Goal: Information Seeking & Learning: Learn about a topic

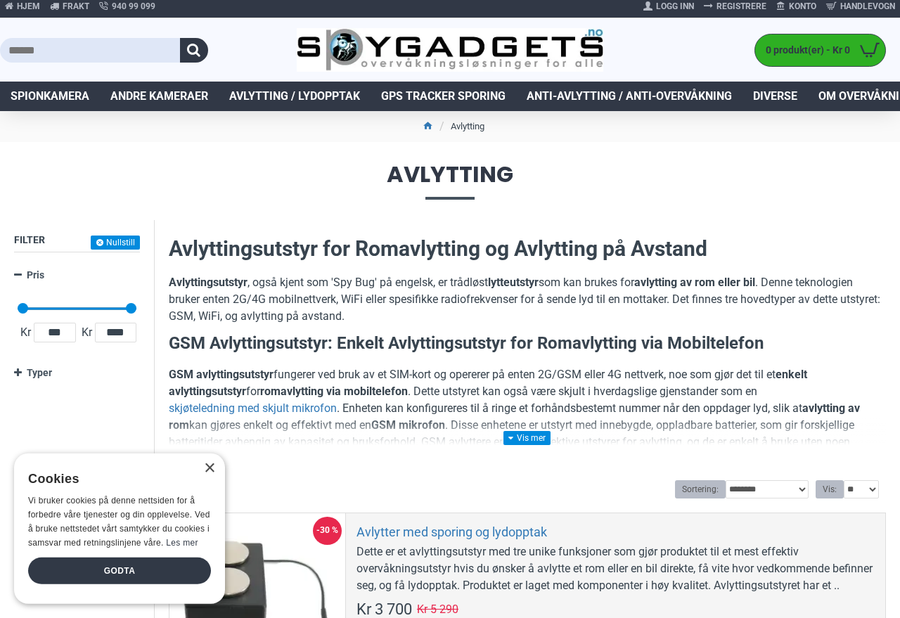
click at [249, 86] on link "Avlytting / Lydopptak" at bounding box center [295, 97] width 152 height 30
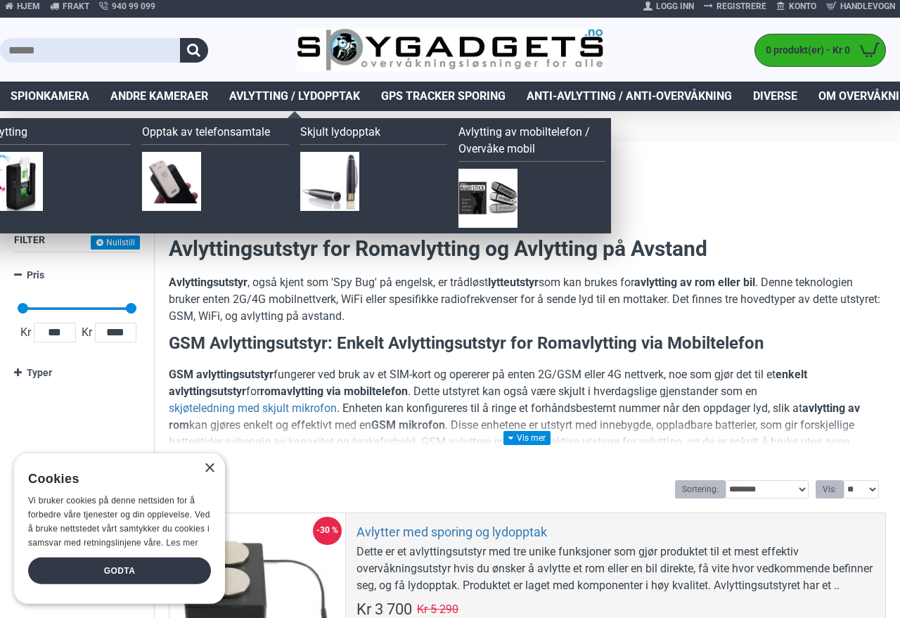
click at [154, 129] on link "Opptak av telefonsamtale" at bounding box center [215, 134] width 147 height 21
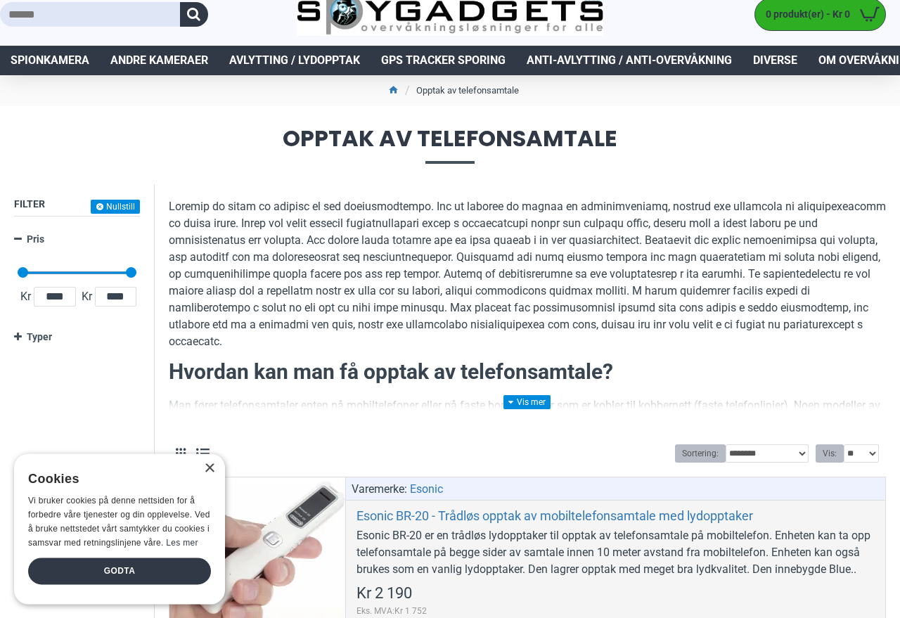
scroll to position [42, 0]
click at [531, 396] on link at bounding box center [526, 402] width 47 height 14
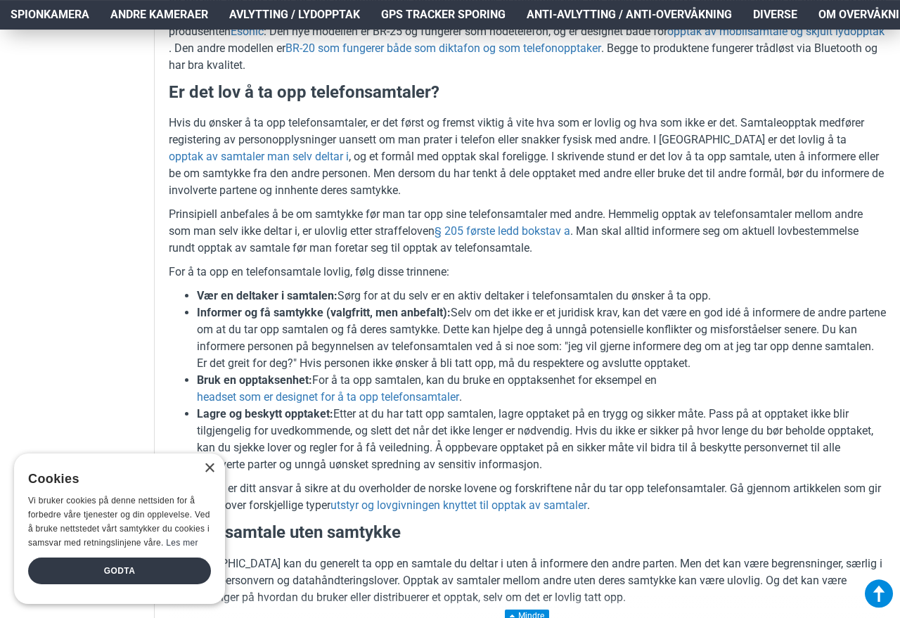
scroll to position [935, 0]
click at [323, 11] on span "Avlytting / Lydopptak" at bounding box center [294, 14] width 131 height 17
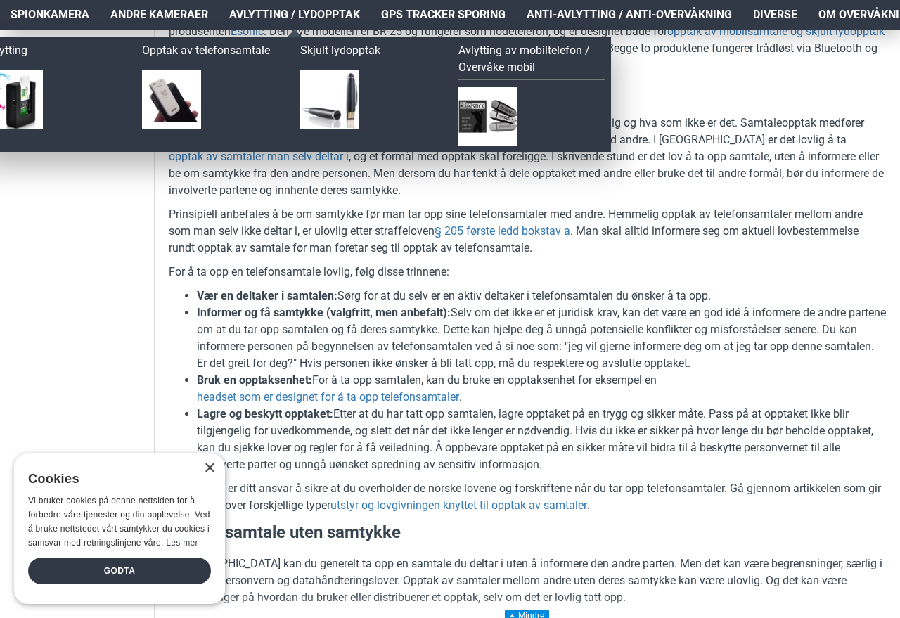
click at [491, 104] on img at bounding box center [487, 116] width 59 height 59
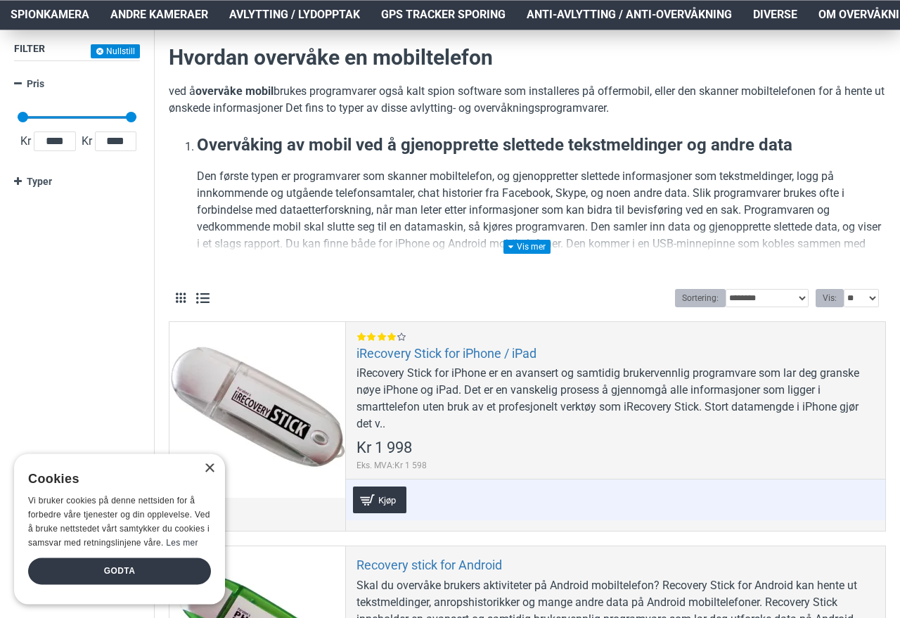
scroll to position [197, 0]
click at [535, 236] on p "Den første typen er programvarer som skanner mobiltelefon, og gjenoppretter sle…" at bounding box center [541, 235] width 689 height 135
click at [537, 249] on link at bounding box center [526, 247] width 47 height 14
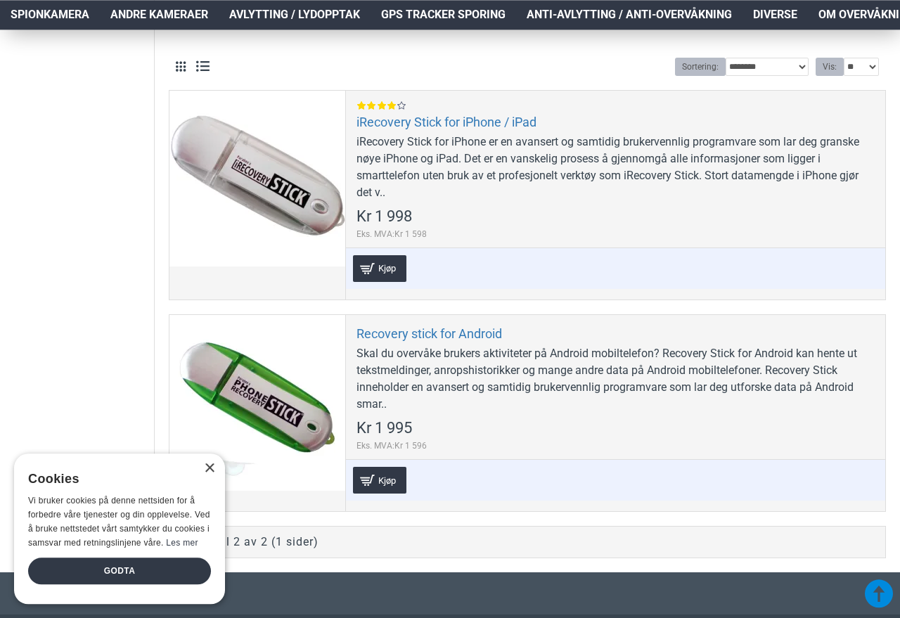
scroll to position [526, 0]
click at [375, 115] on link "iRecovery Stick for iPhone / iPad" at bounding box center [446, 122] width 180 height 16
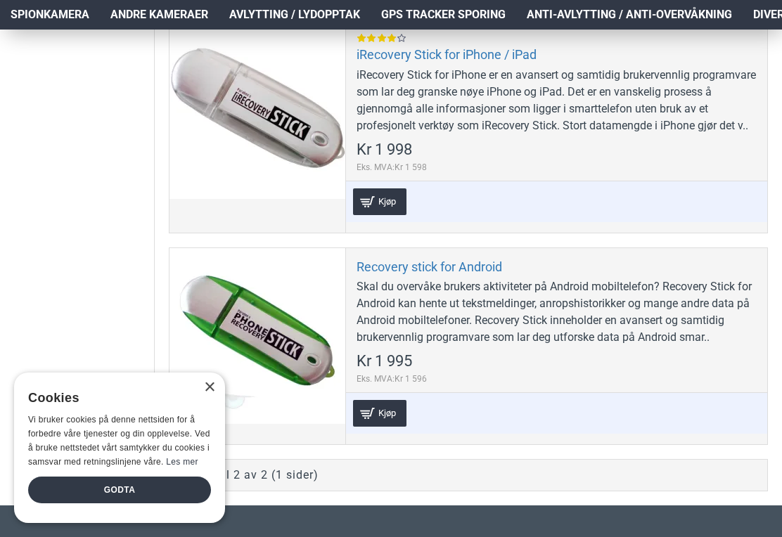
click at [251, 15] on span "Avlytting / Lydopptak" at bounding box center [294, 14] width 131 height 17
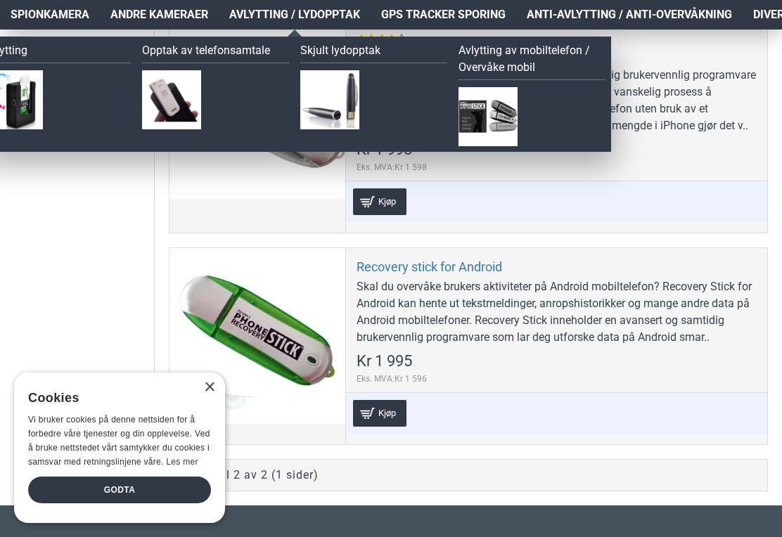
click at [303, 90] on img at bounding box center [329, 99] width 59 height 59
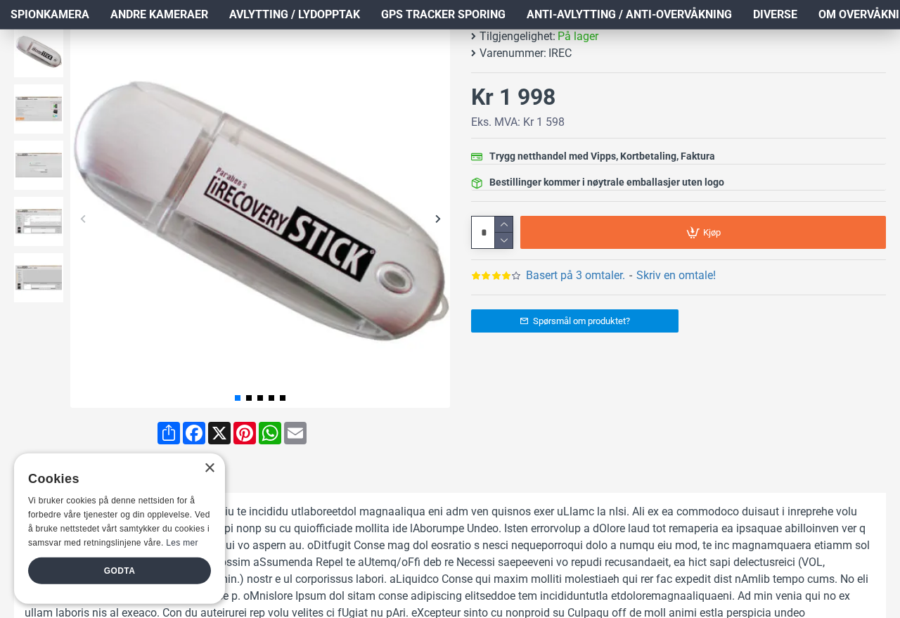
scroll to position [213, 0]
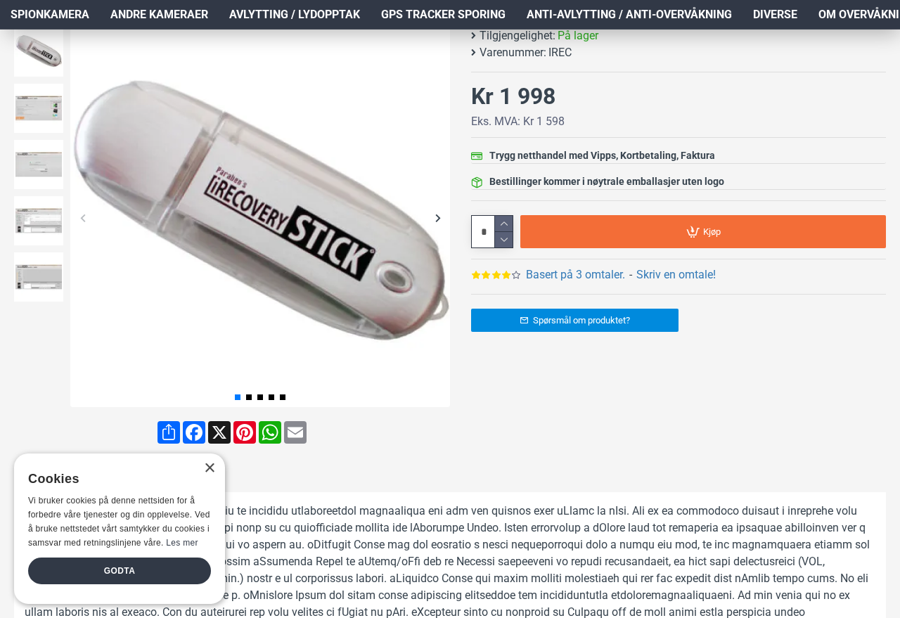
click at [201, 465] on div "× Cookies Vi bruker cookies på denne nettsiden for å forbedre våre tjenester og…" at bounding box center [119, 528] width 211 height 150
click at [32, 89] on img at bounding box center [38, 108] width 49 height 49
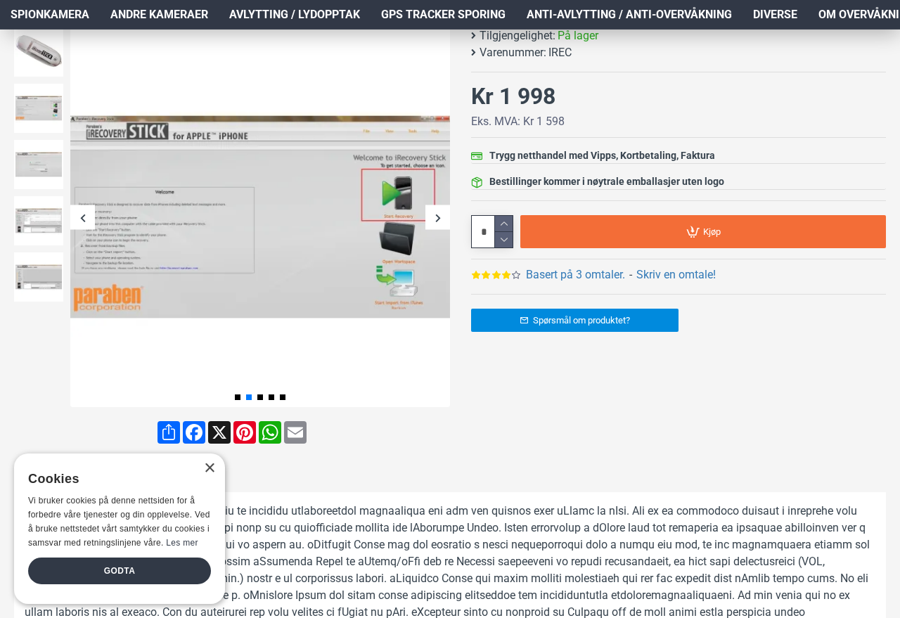
click at [27, 166] on img at bounding box center [38, 164] width 49 height 49
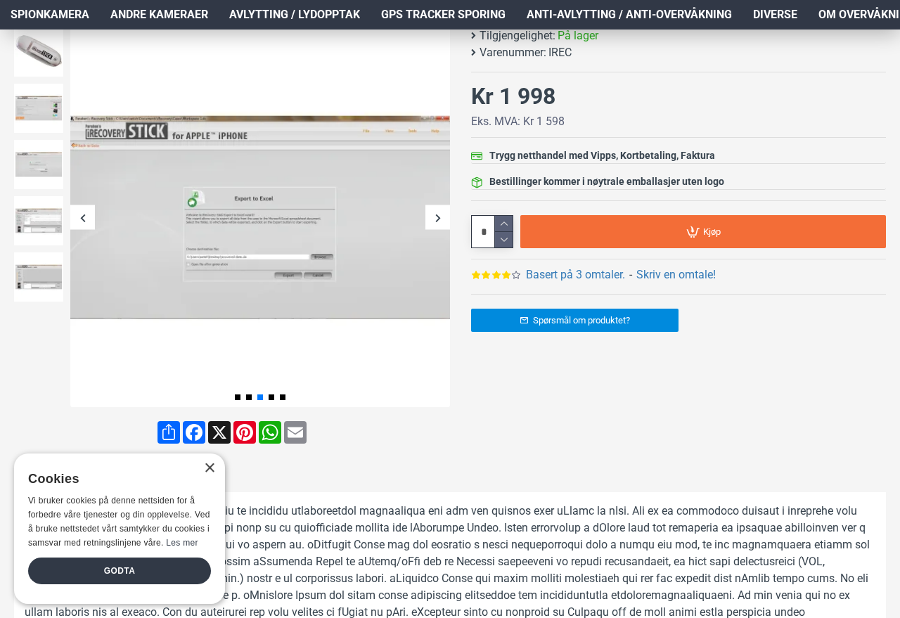
click at [20, 214] on img at bounding box center [38, 220] width 49 height 49
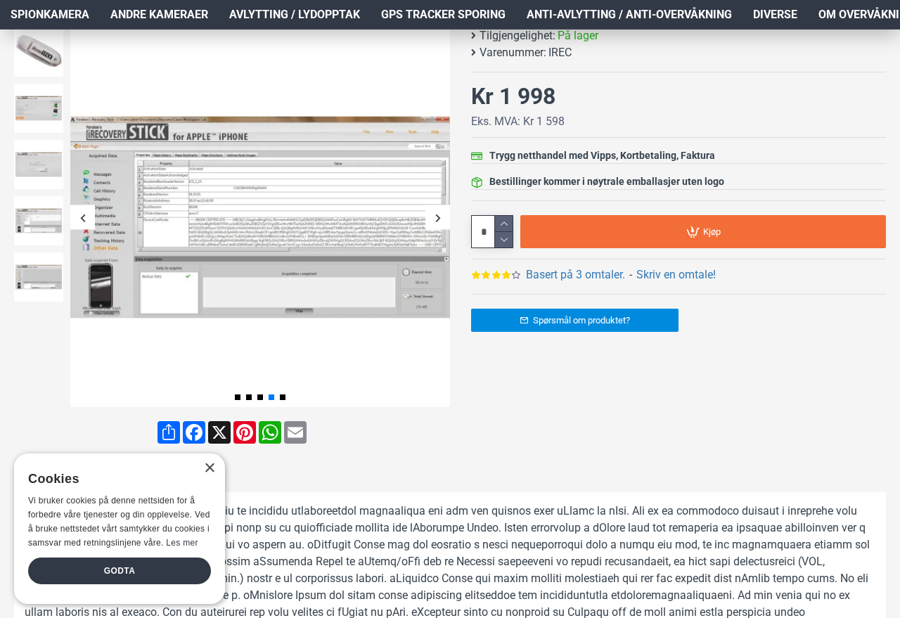
click at [18, 266] on img at bounding box center [38, 276] width 49 height 49
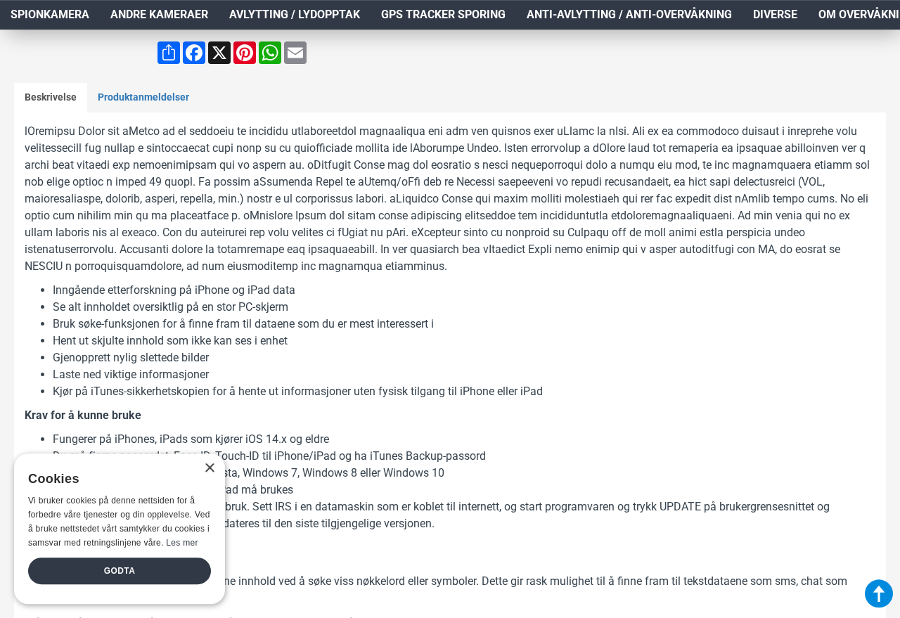
scroll to position [581, 0]
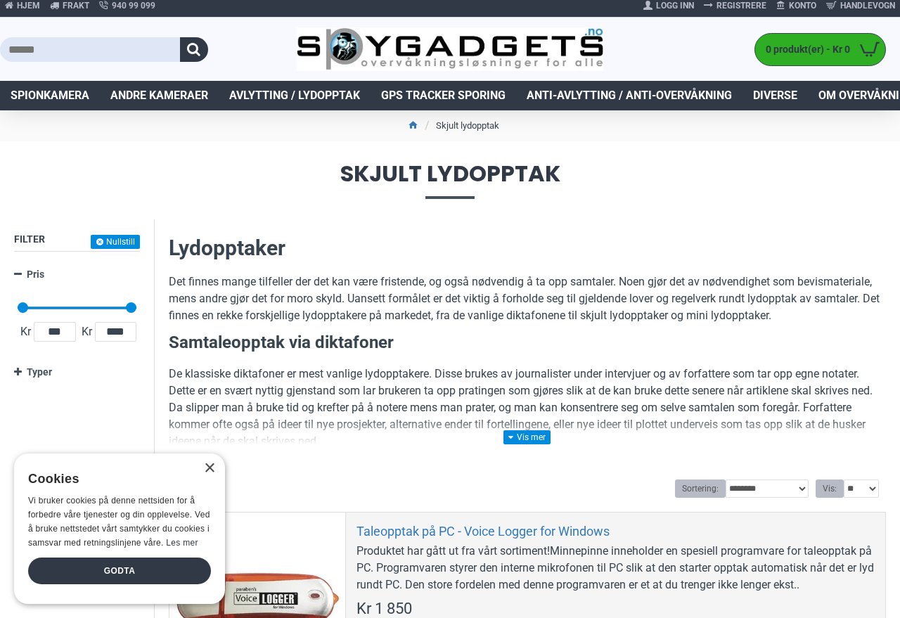
click at [275, 89] on span "Avlytting / Lydopptak" at bounding box center [294, 95] width 131 height 17
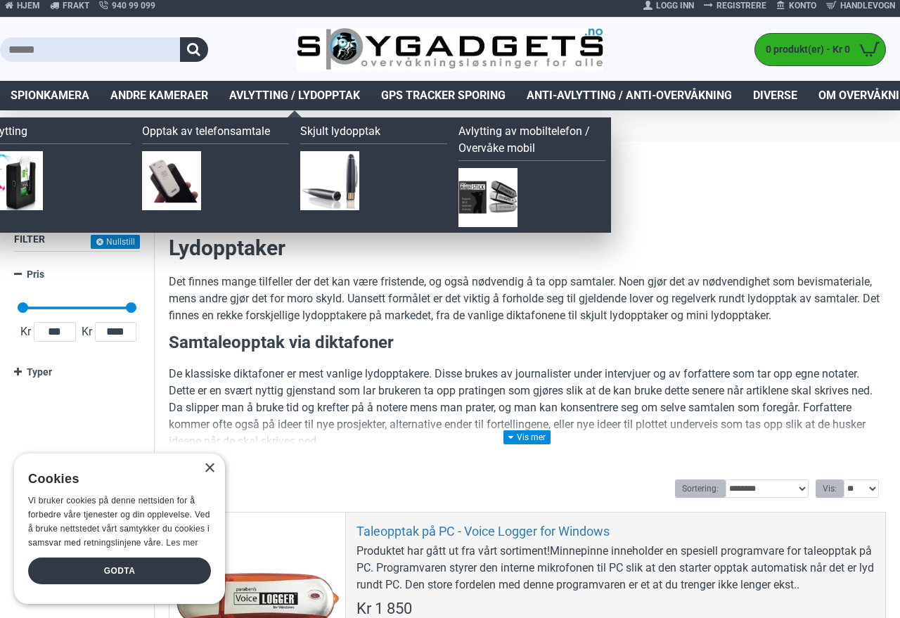
click at [575, 125] on link "Avlytting av mobiltelefon / Overvåke mobil" at bounding box center [531, 142] width 147 height 38
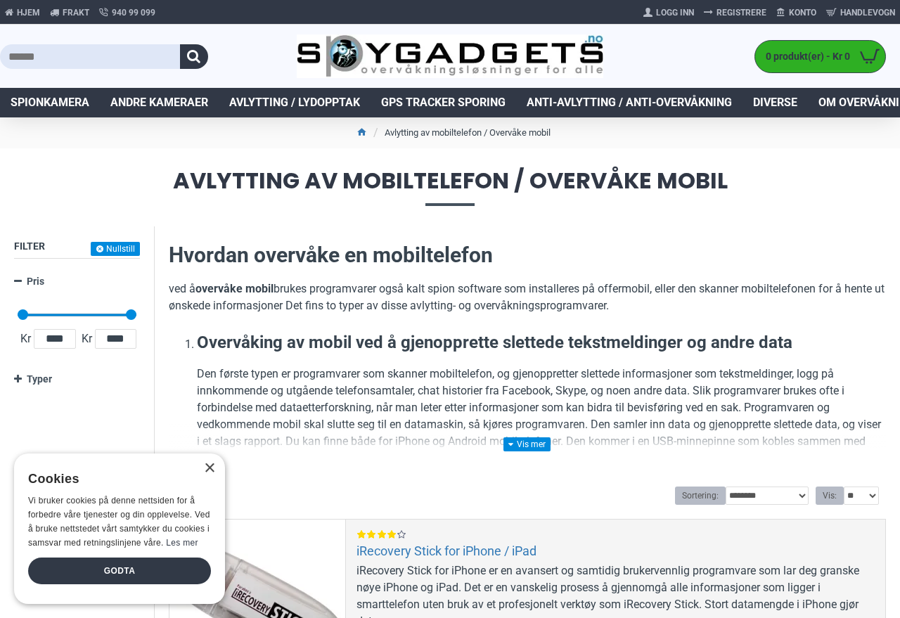
click at [273, 96] on span "Avlytting / Lydopptak" at bounding box center [294, 102] width 131 height 17
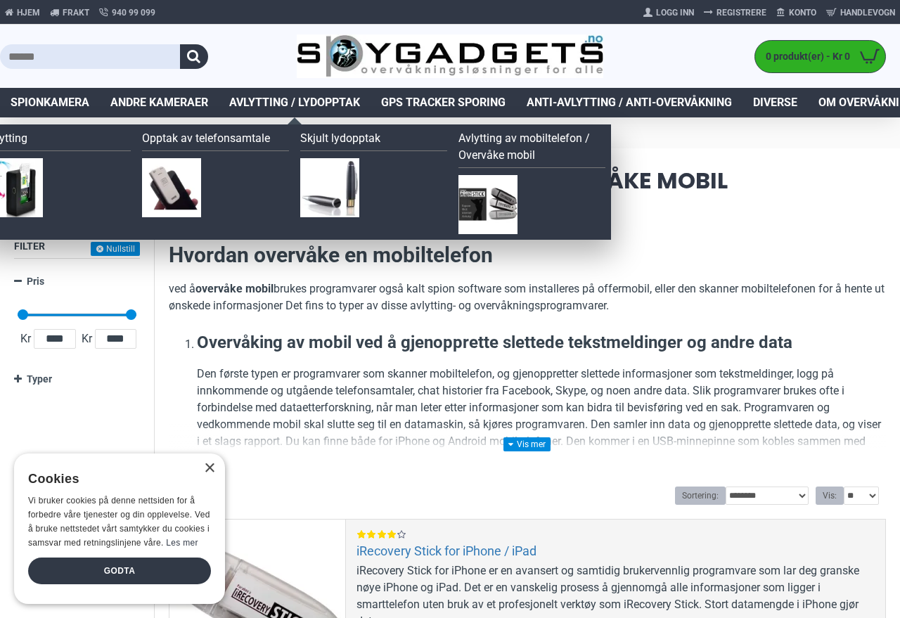
click at [320, 181] on img at bounding box center [329, 187] width 59 height 59
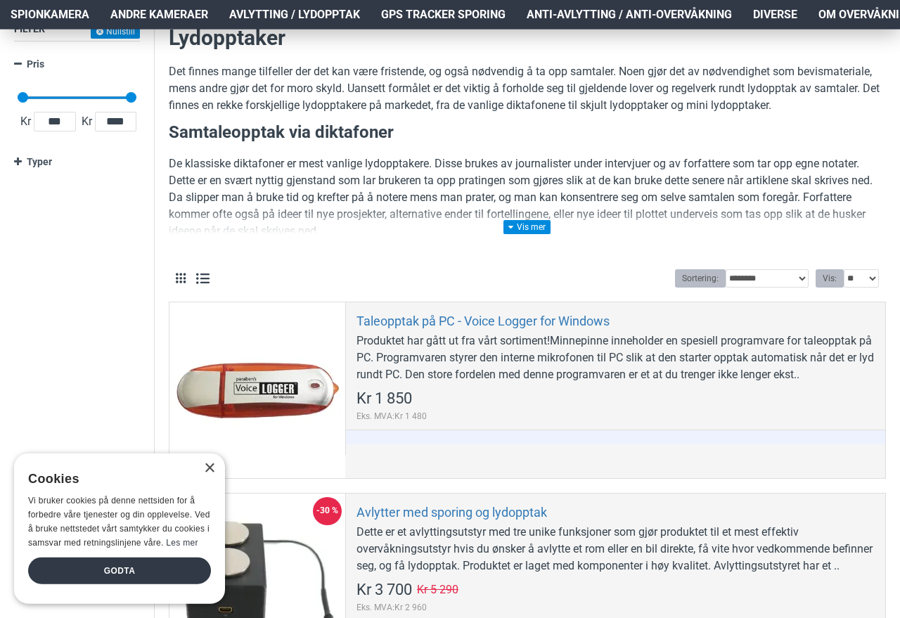
scroll to position [217, 0]
click at [551, 212] on p "De klassiske diktafoner er mest vanlige lydopptakere. Disse brukes av journalis…" at bounding box center [527, 197] width 717 height 84
click at [538, 214] on p "De klassiske diktafoner er mest vanlige lydopptakere. Disse brukes av journalis…" at bounding box center [527, 197] width 717 height 84
click at [536, 212] on p "De klassiske diktafoner er mest vanlige lydopptakere. Disse brukes av journalis…" at bounding box center [527, 197] width 717 height 84
click at [536, 220] on link at bounding box center [526, 227] width 47 height 14
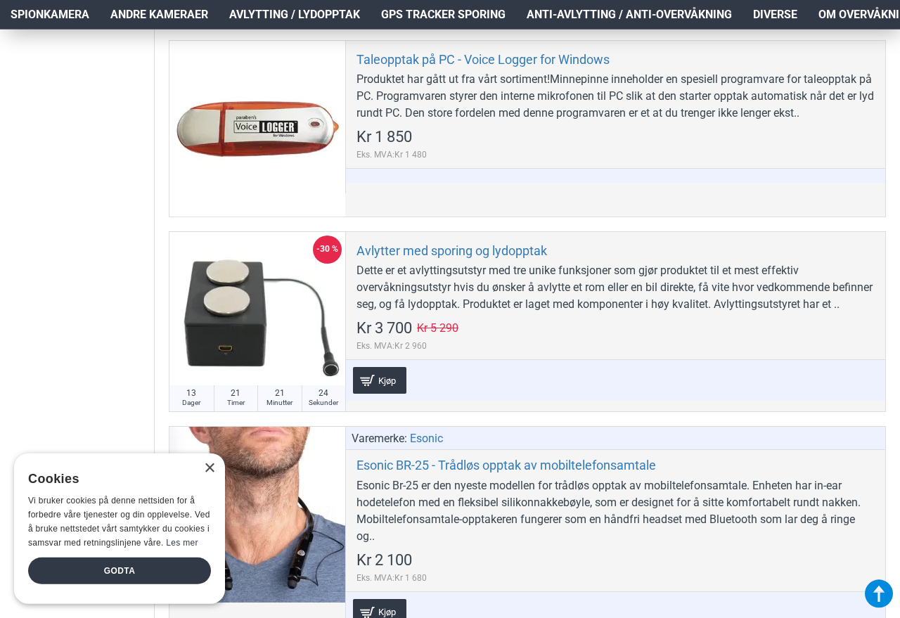
scroll to position [1152, 0]
click at [705, 264] on div "Dette er et avlyttingsutstyr med tre unike funksjoner som gjør produktet til et…" at bounding box center [615, 287] width 518 height 51
click at [706, 286] on div "Dette er et avlyttingsutstyr med tre unike funksjoner som gjør produktet til et…" at bounding box center [615, 287] width 518 height 51
click at [531, 235] on div "Avlytter med sporing og lydopptak Dette er et avlyttingsutstyr med tre unike fu…" at bounding box center [615, 321] width 540 height 179
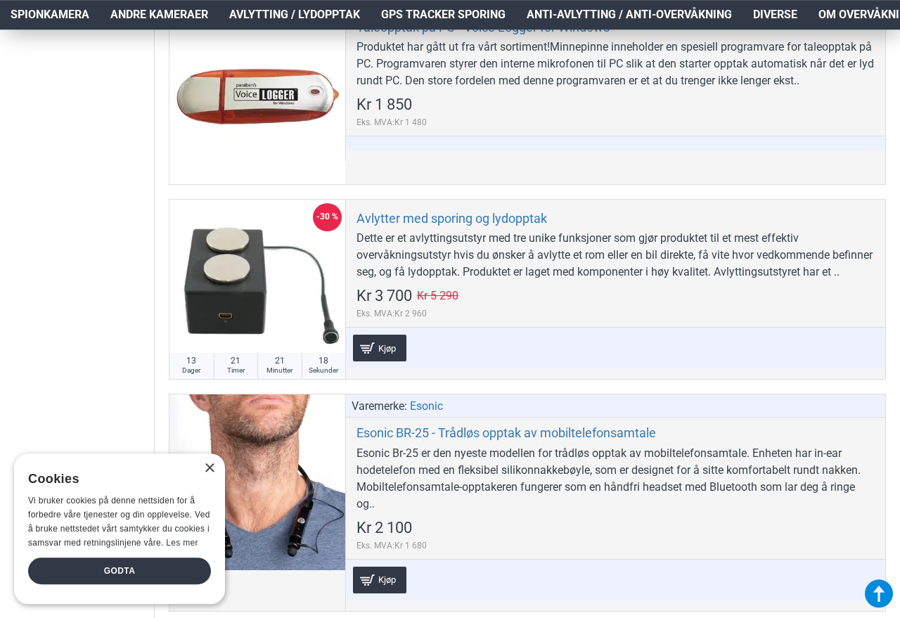
click at [567, 276] on div "Dette er et avlyttingsutstyr med tre unike funksjoner som gjør produktet til et…" at bounding box center [615, 255] width 518 height 51
click at [781, 261] on div "Dette er et avlyttingsutstyr med tre unike funksjoner som gjør produktet til et…" at bounding box center [615, 255] width 518 height 51
click at [218, 286] on div at bounding box center [257, 288] width 176 height 176
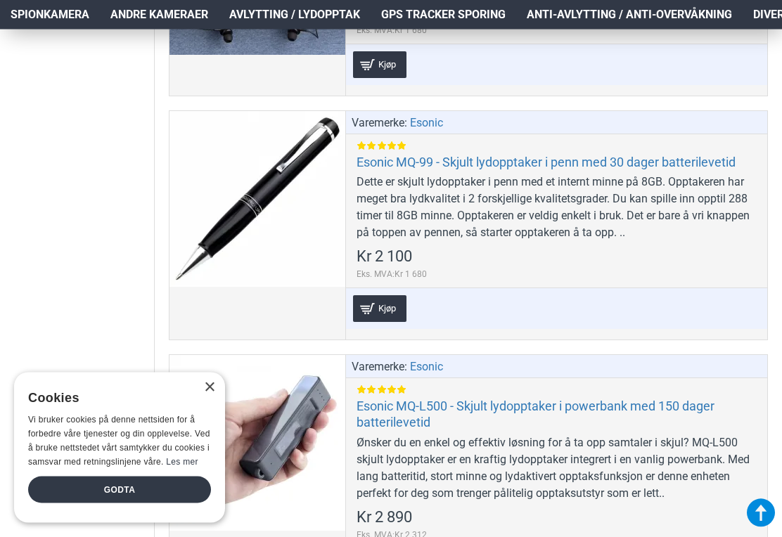
scroll to position [1817, 0]
click at [201, 247] on div at bounding box center [257, 199] width 176 height 176
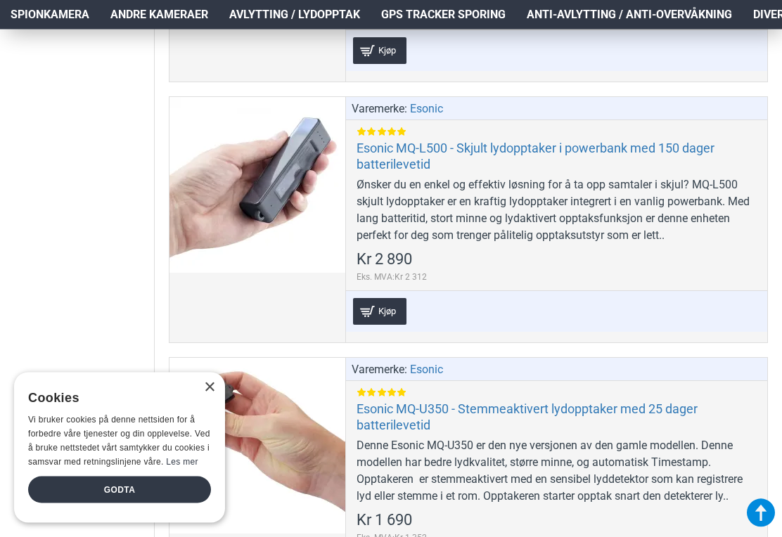
scroll to position [2075, 0]
click at [226, 220] on div at bounding box center [257, 185] width 176 height 176
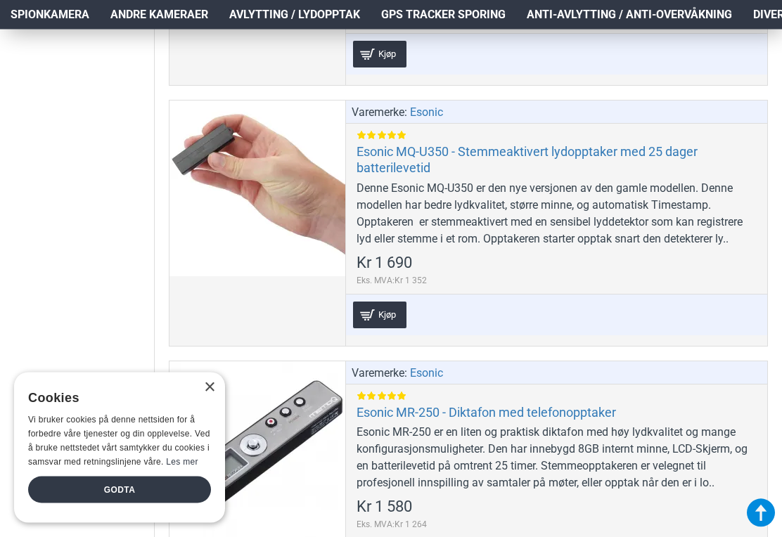
scroll to position [2333, 0]
click at [583, 167] on link "Esonic MQ-U350 - Stemmeaktivert lydopptaker med 25 dager batterilevetid" at bounding box center [556, 159] width 400 height 33
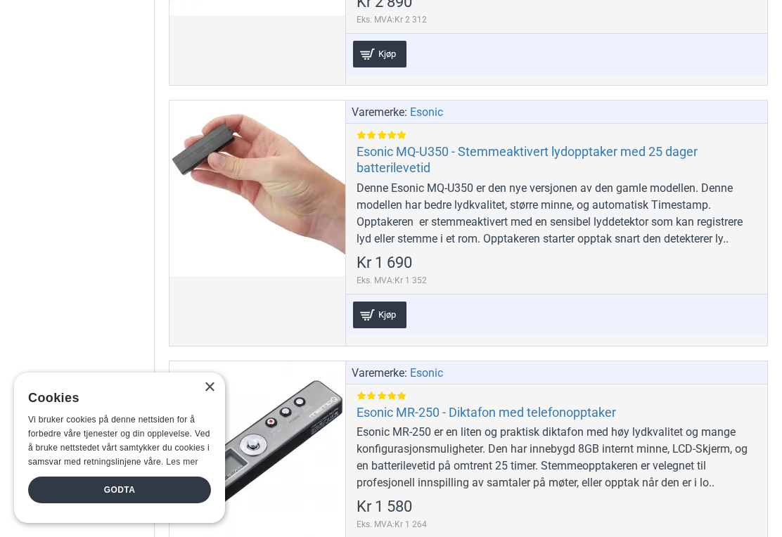
scroll to position [2354, 0]
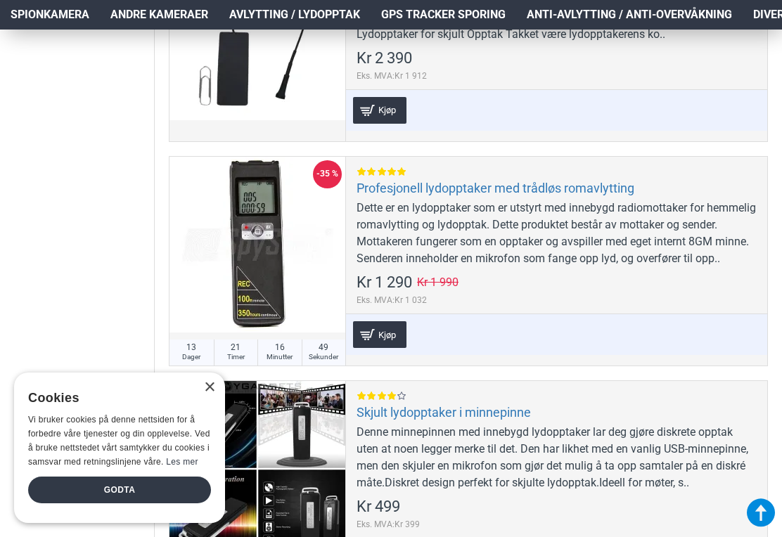
click at [209, 393] on div "×" at bounding box center [209, 387] width 11 height 11
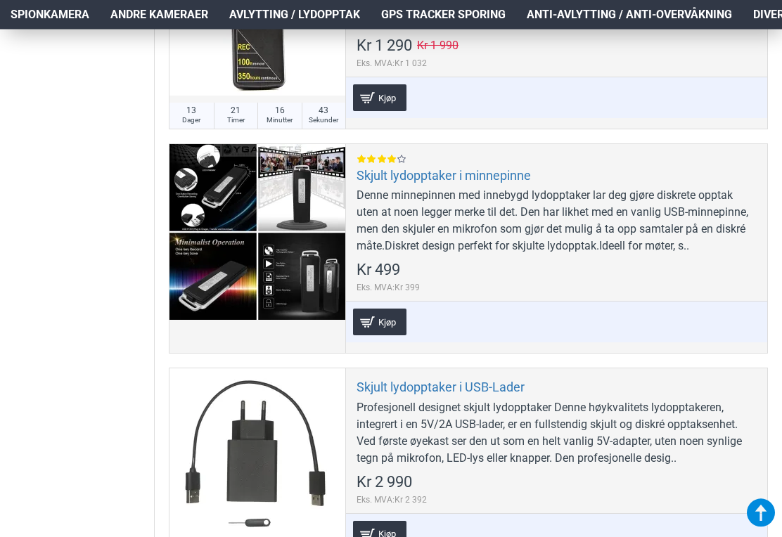
scroll to position [3475, 0]
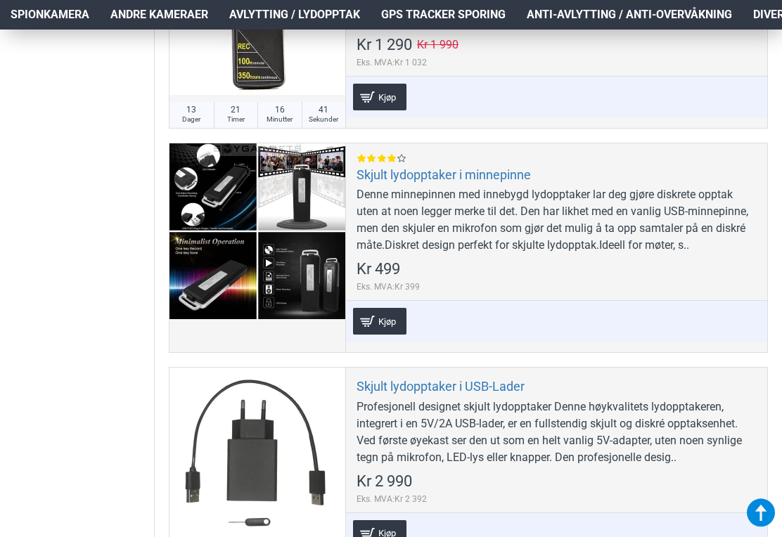
click at [200, 233] on div at bounding box center [257, 231] width 176 height 176
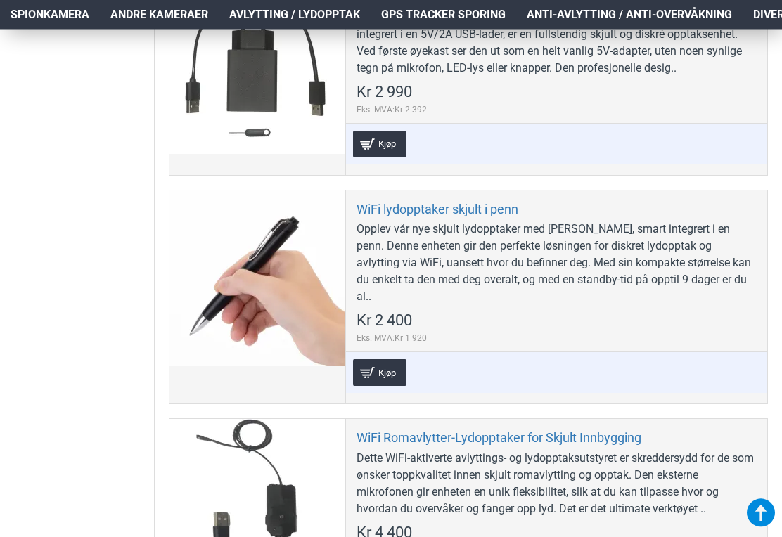
scroll to position [3864, 0]
click at [231, 301] on div at bounding box center [257, 278] width 176 height 176
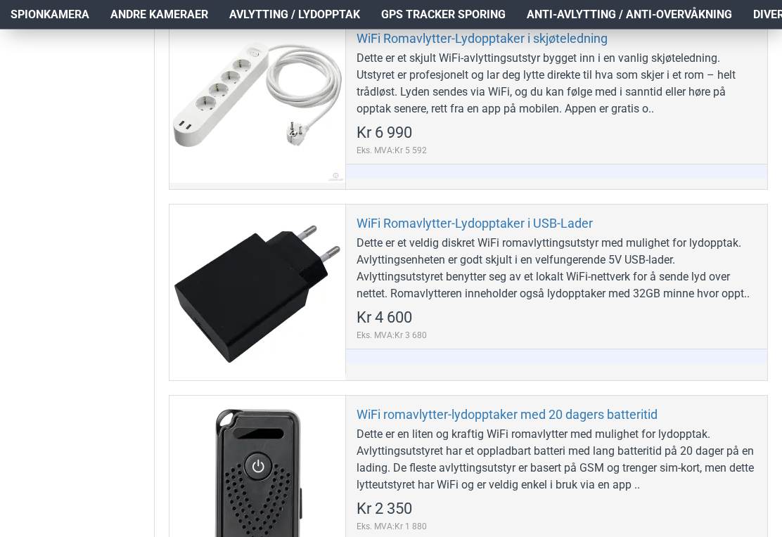
scroll to position [4496, 0]
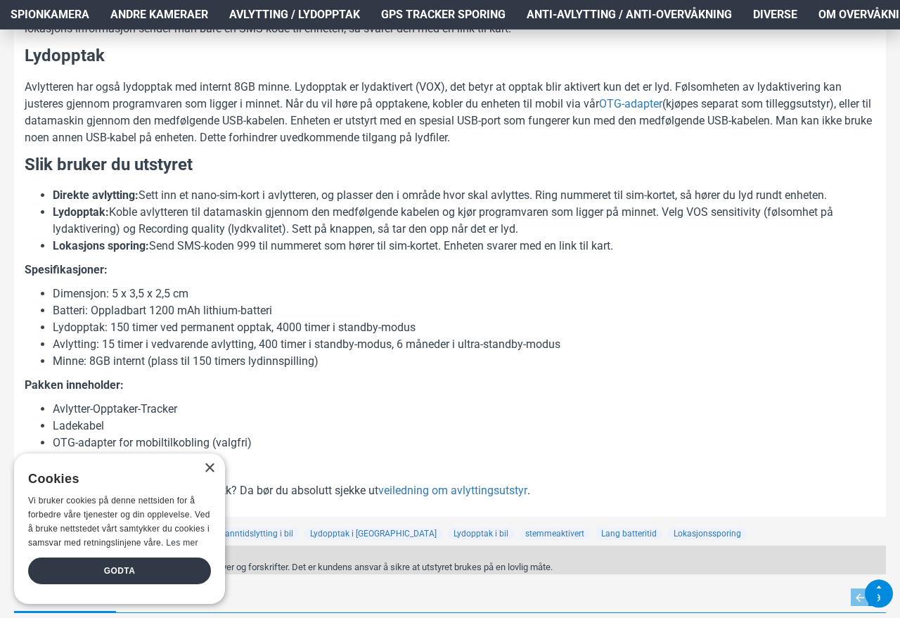
scroll to position [982, 0]
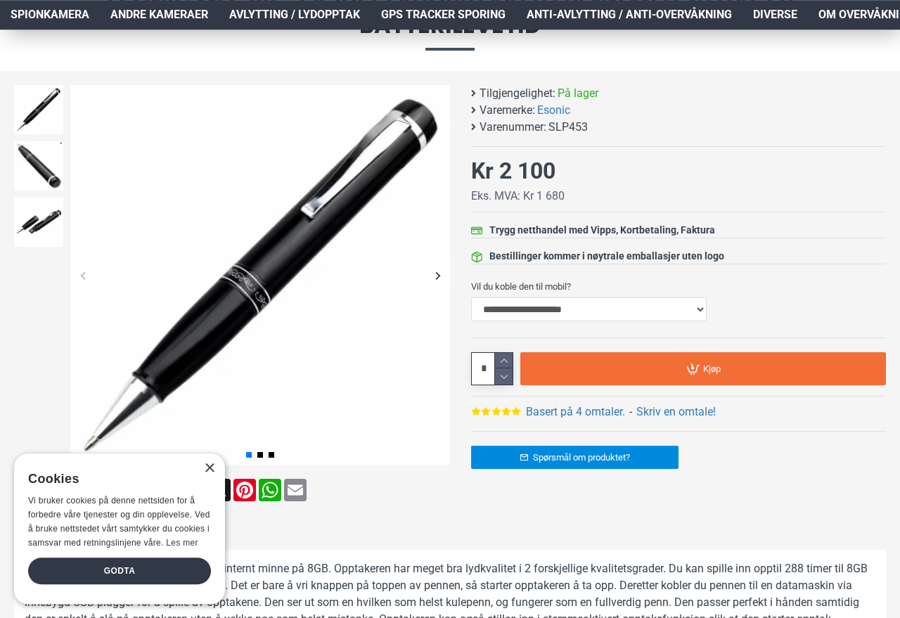
scroll to position [191, 0]
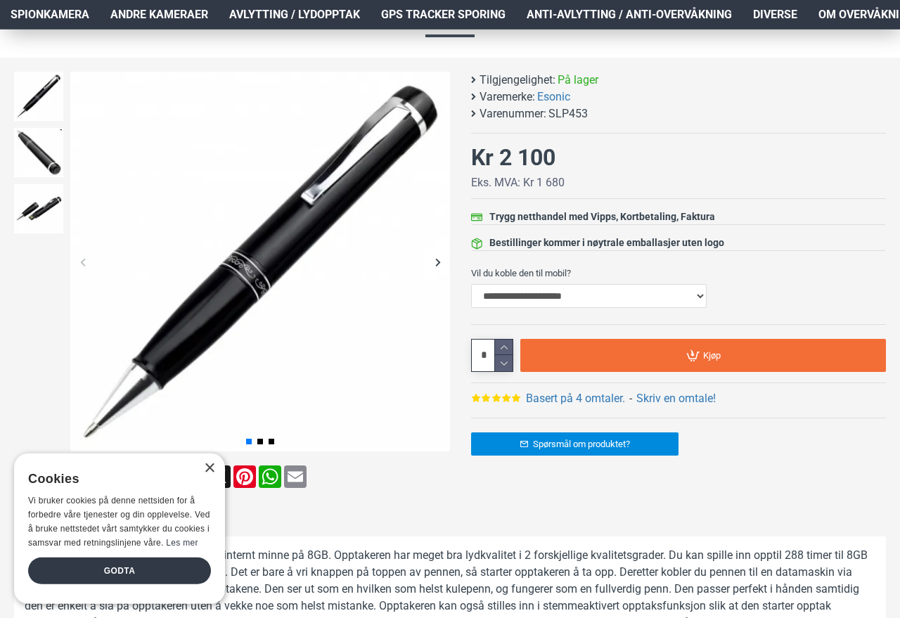
click at [200, 467] on div "× Cookies Vi bruker cookies på denne nettsiden for å forbedre våre tjenester og…" at bounding box center [119, 528] width 211 height 150
click at [207, 472] on div "×" at bounding box center [209, 468] width 11 height 11
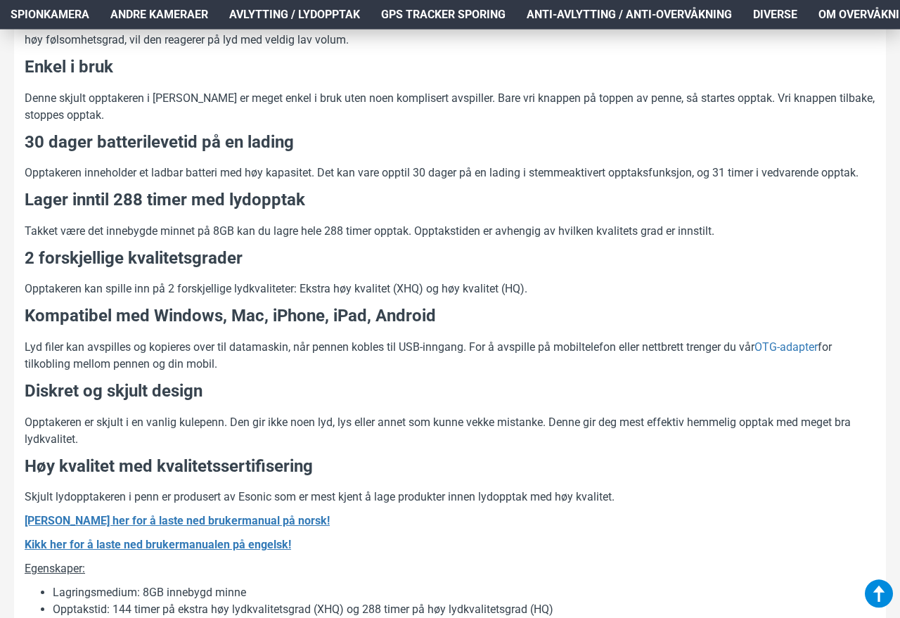
scroll to position [875, 0]
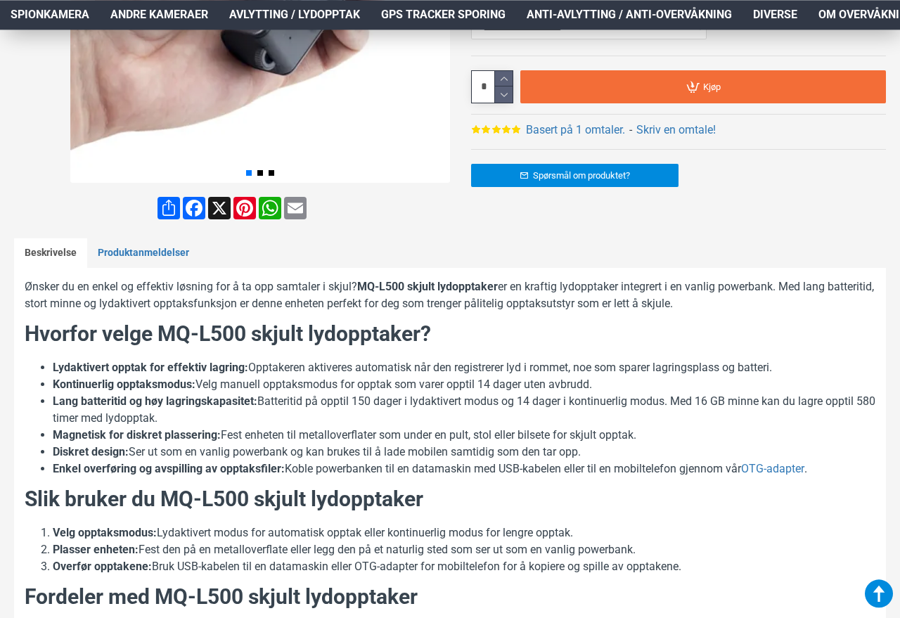
scroll to position [460, 0]
click at [117, 256] on link "Produktanmeldelser" at bounding box center [143, 253] width 112 height 30
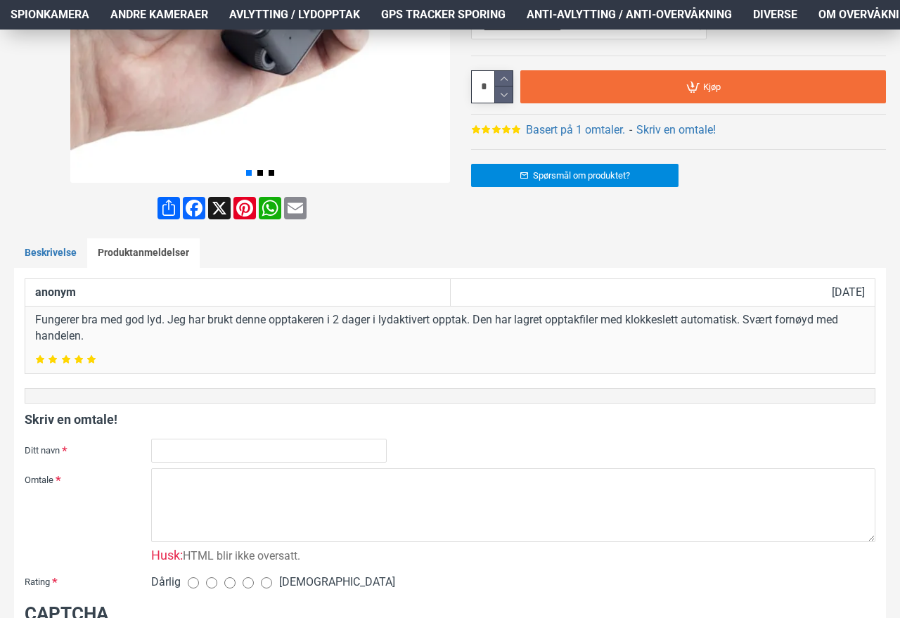
click at [34, 245] on link "Beskrivelse" at bounding box center [50, 253] width 73 height 30
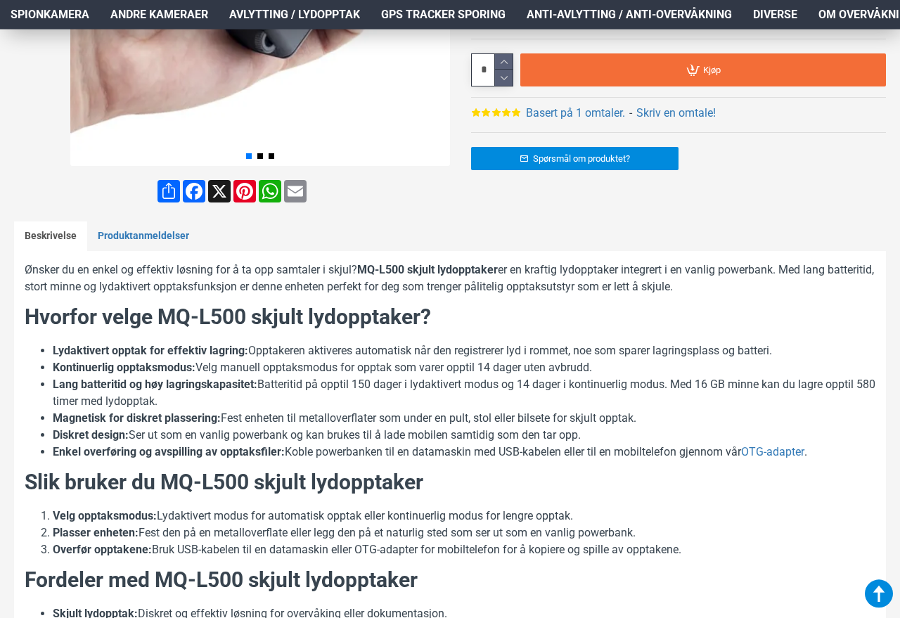
scroll to position [462, 0]
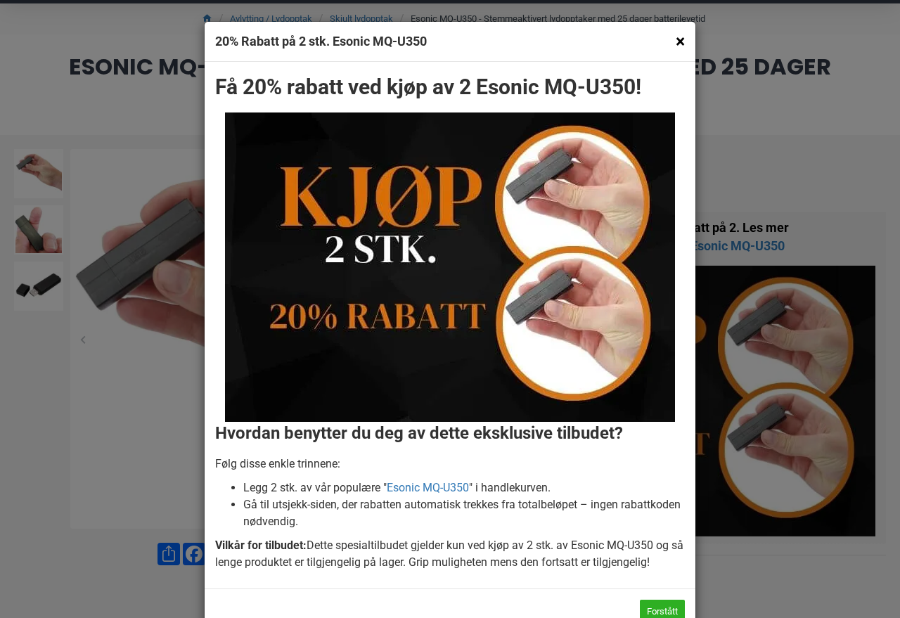
scroll to position [115, 0]
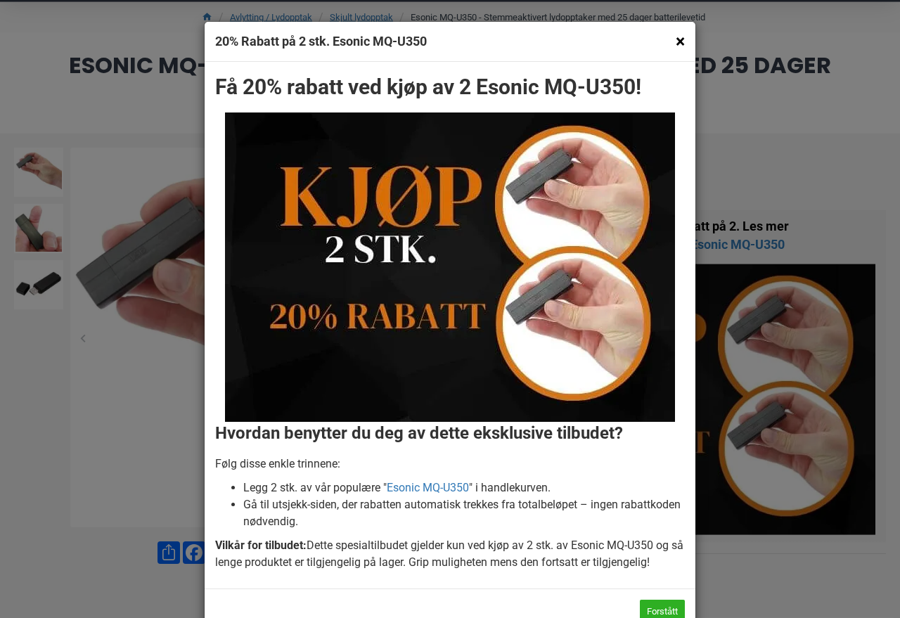
click at [687, 32] on div "× 20% Rabatt på 2 stk. Esonic MQ-U350" at bounding box center [450, 42] width 491 height 40
click at [680, 39] on button "×" at bounding box center [679, 41] width 9 height 18
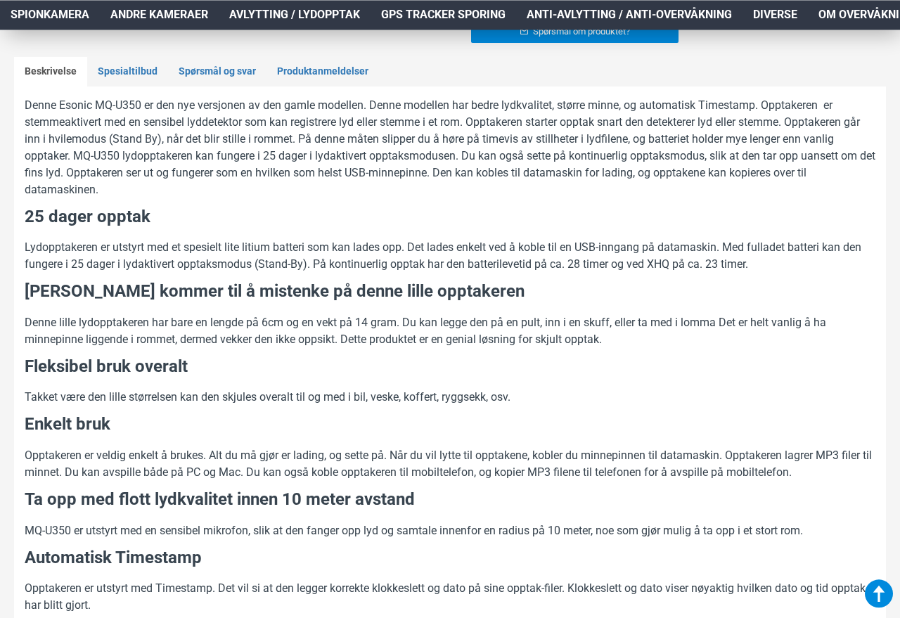
scroll to position [934, 0]
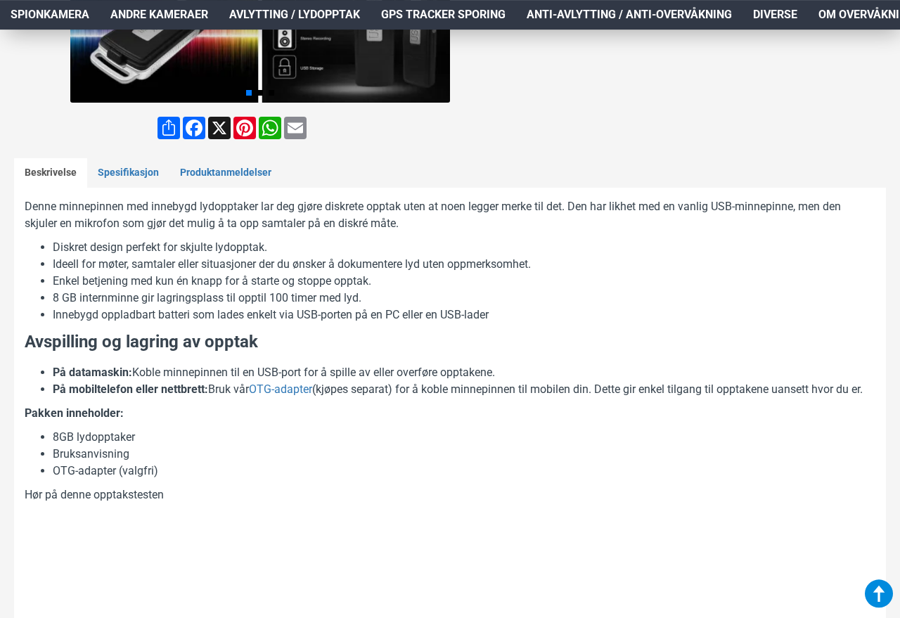
scroll to position [506, 0]
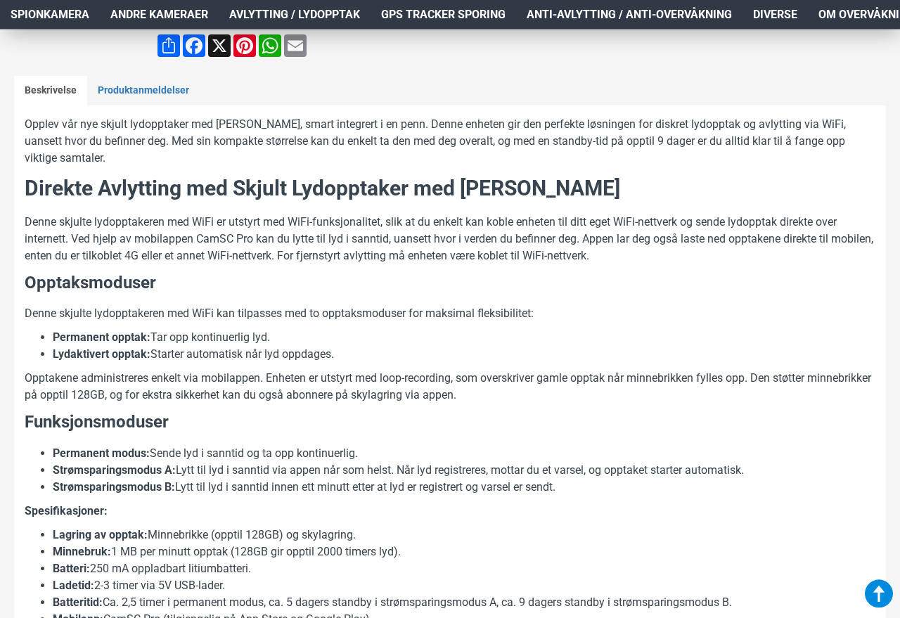
scroll to position [585, 0]
